Goal: Task Accomplishment & Management: Complete application form

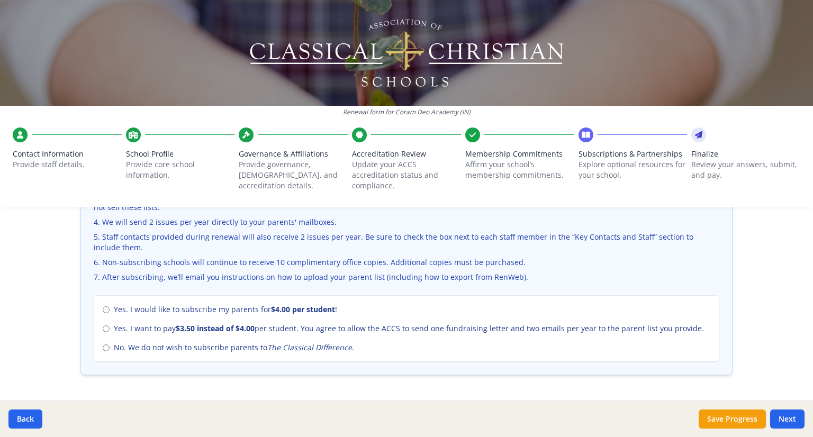
scroll to position [411, 0]
click at [103, 308] on input "Yes. I would like to subscribe my parents for $4.00 per student !" at bounding box center [106, 309] width 7 height 7
radio input "true"
click at [14, 415] on button "Back" at bounding box center [25, 418] width 34 height 19
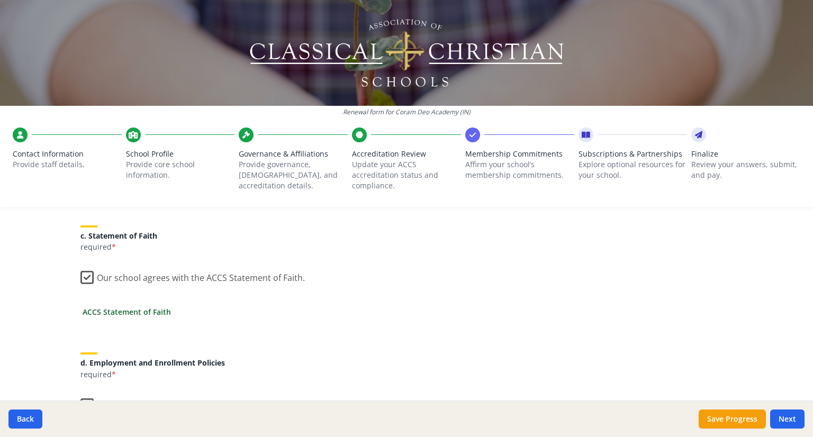
scroll to position [199, 0]
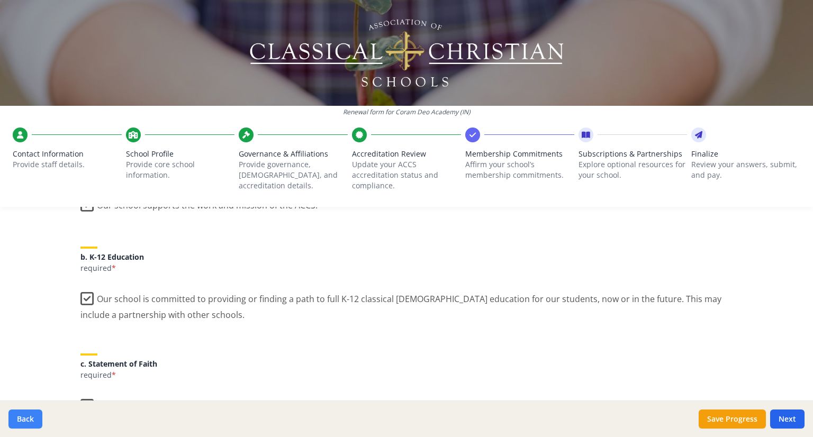
click at [28, 417] on button "Back" at bounding box center [25, 418] width 34 height 19
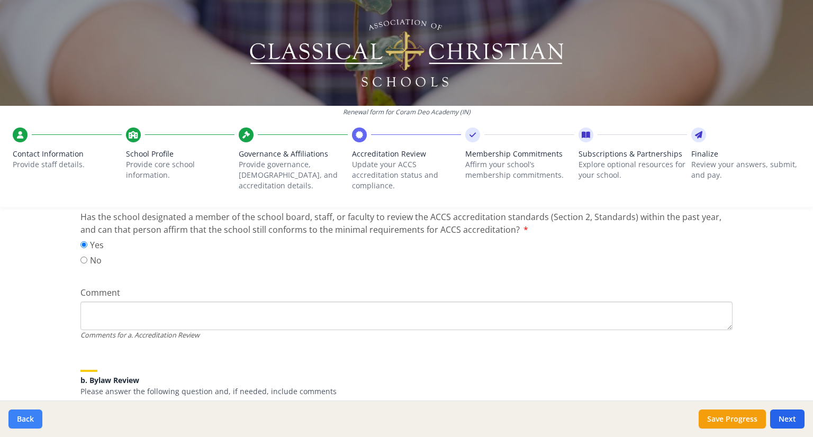
click at [28, 417] on button "Back" at bounding box center [25, 418] width 34 height 19
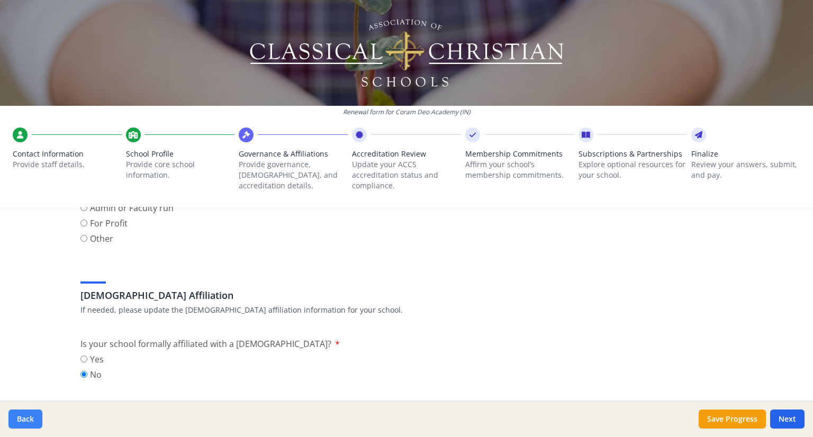
click at [28, 417] on button "Back" at bounding box center [25, 418] width 34 height 19
type input "[PHONE_NUMBER]"
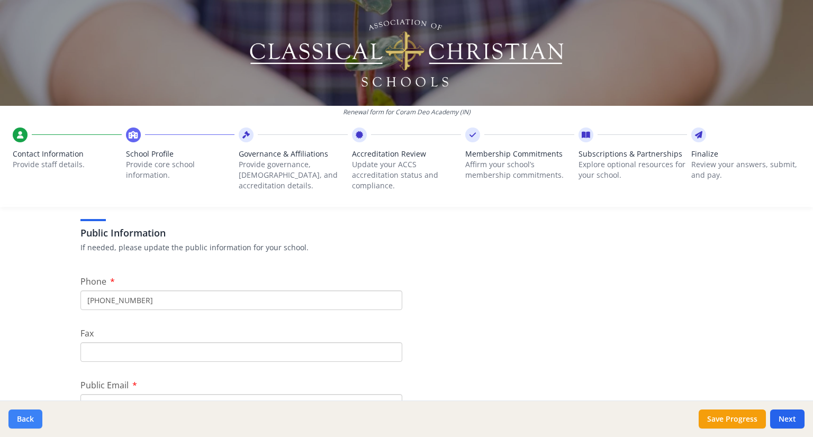
click at [28, 417] on button "Back" at bounding box center [25, 418] width 34 height 19
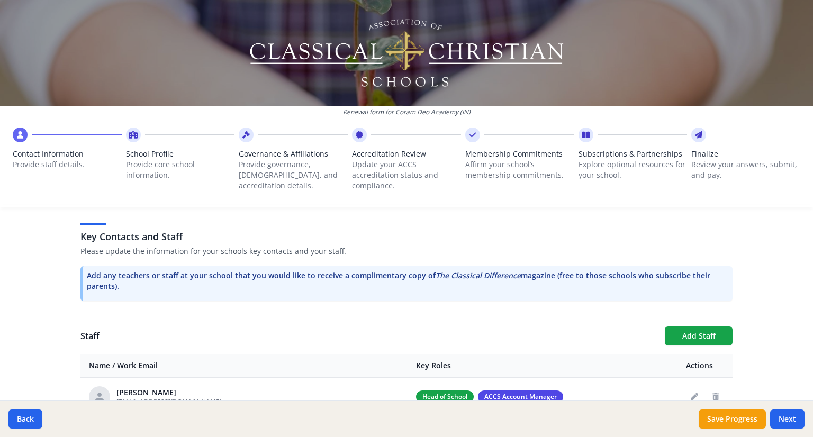
scroll to position [252, 0]
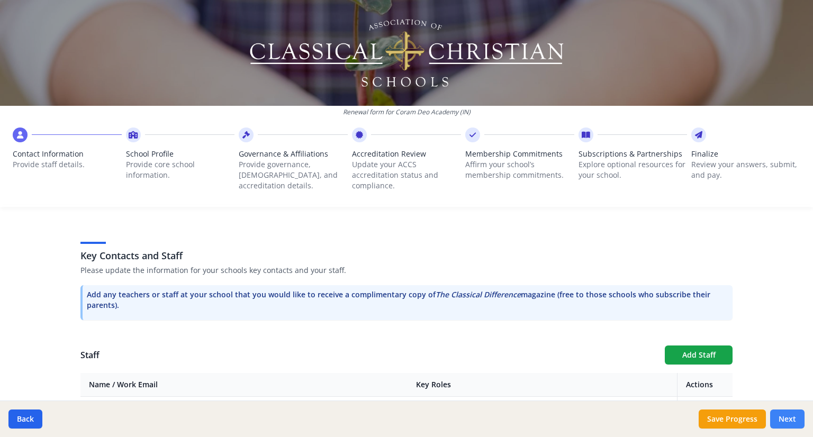
click at [788, 416] on button "Next" at bounding box center [787, 418] width 34 height 19
type input "[PHONE_NUMBER]"
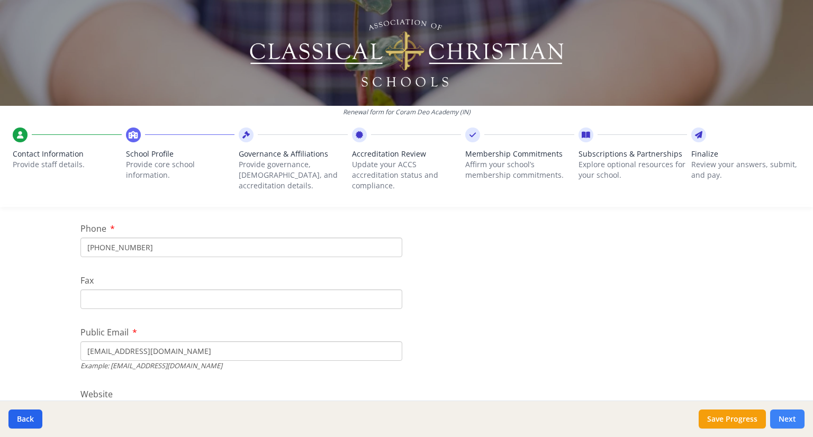
click at [789, 416] on button "Next" at bounding box center [787, 418] width 34 height 19
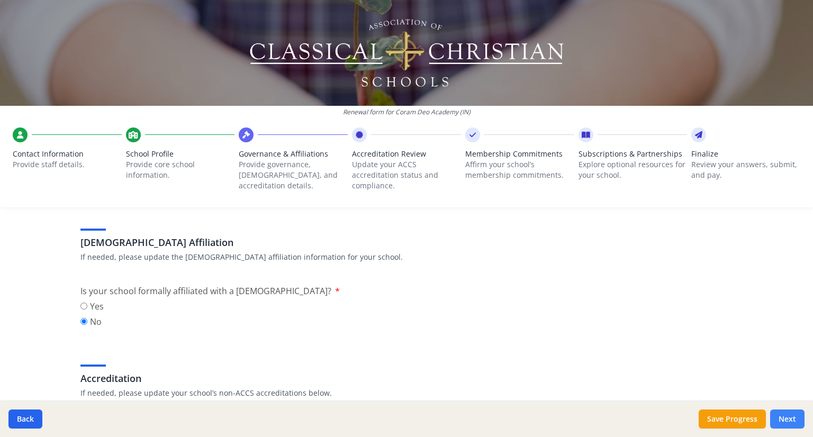
click at [789, 416] on button "Next" at bounding box center [787, 418] width 34 height 19
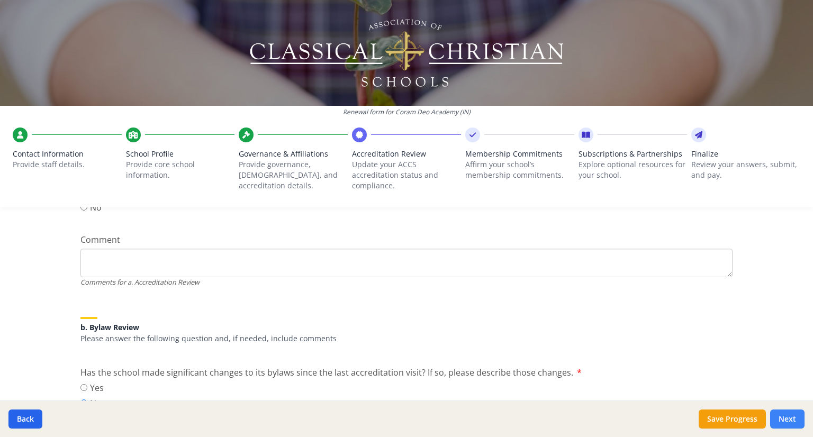
click at [789, 416] on button "Next" at bounding box center [787, 418] width 34 height 19
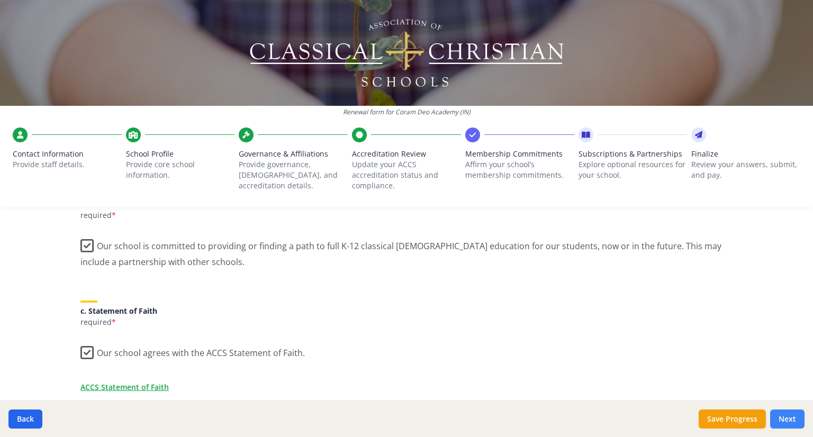
click at [789, 416] on button "Next" at bounding box center [787, 418] width 34 height 19
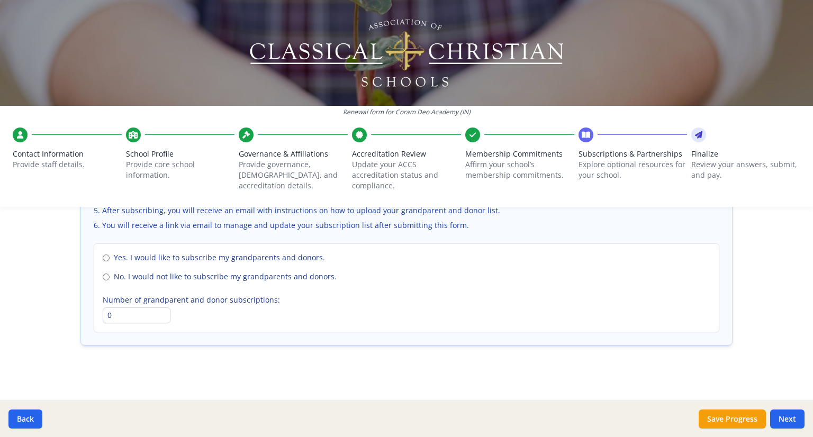
scroll to position [728, 0]
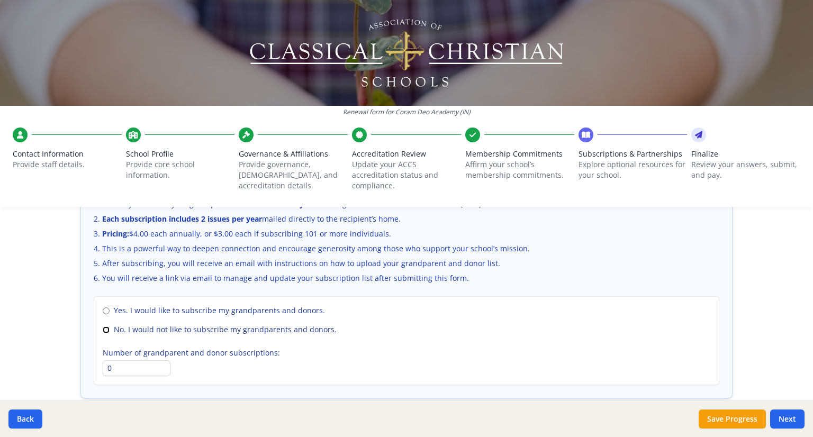
click at [104, 326] on input "No. I would not like to subscribe my grandparents and donors." at bounding box center [106, 329] width 7 height 7
radio input "true"
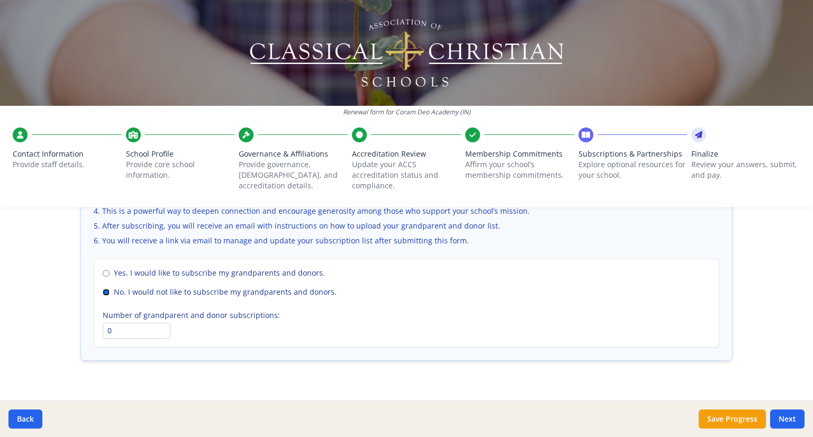
scroll to position [781, 0]
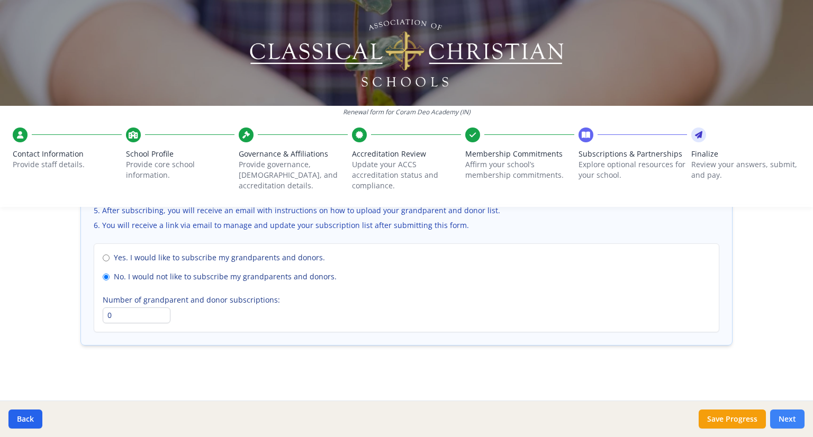
click at [785, 414] on button "Next" at bounding box center [787, 418] width 34 height 19
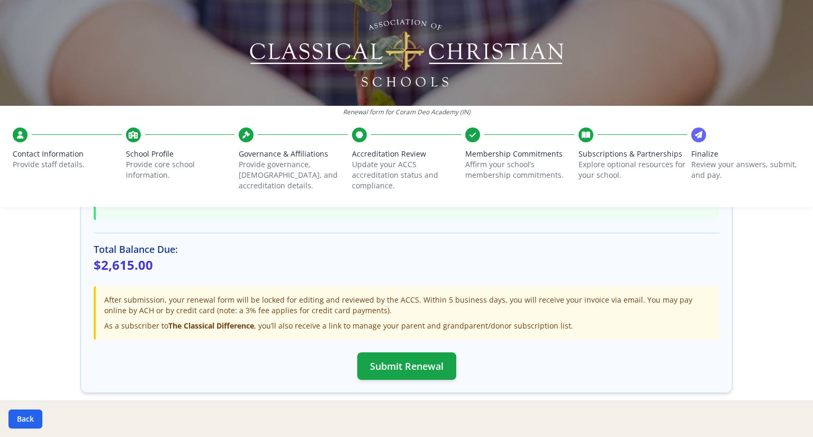
scroll to position [362, 0]
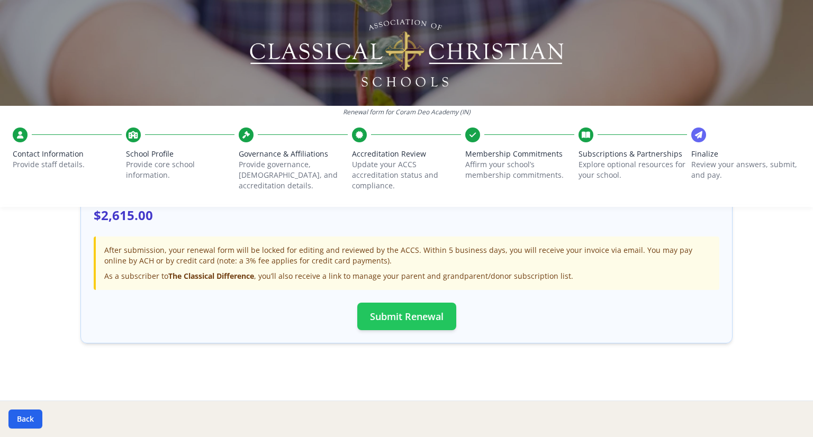
click at [411, 314] on button "Submit Renewal" at bounding box center [406, 317] width 99 height 28
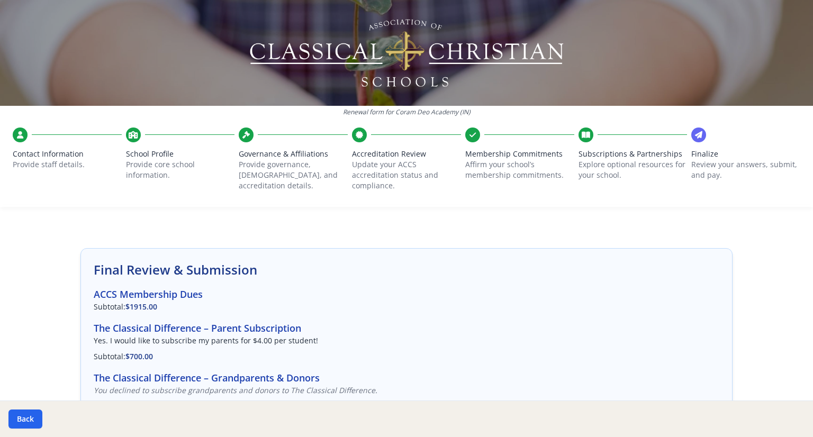
scroll to position [0, 0]
